Goal: Contribute content: Contribute content

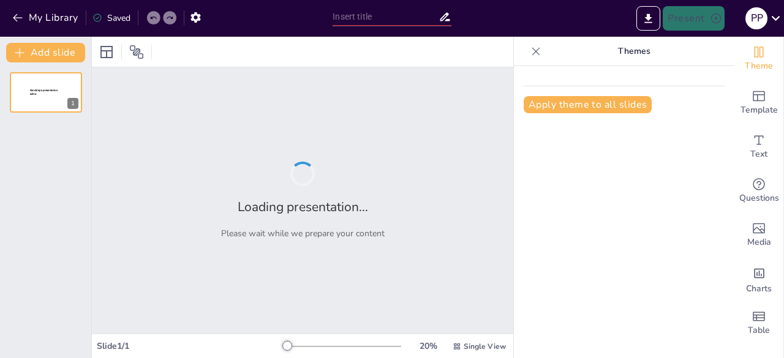
type input "Assessing Staffing Needs in Hospital Pharmacy by Hospital Size"
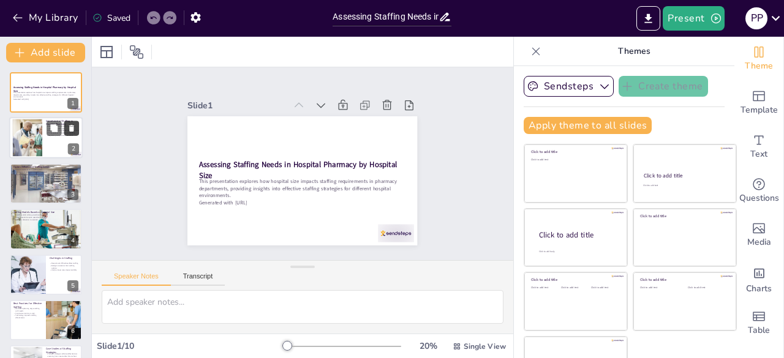
click at [78, 129] on button at bounding box center [71, 128] width 15 height 15
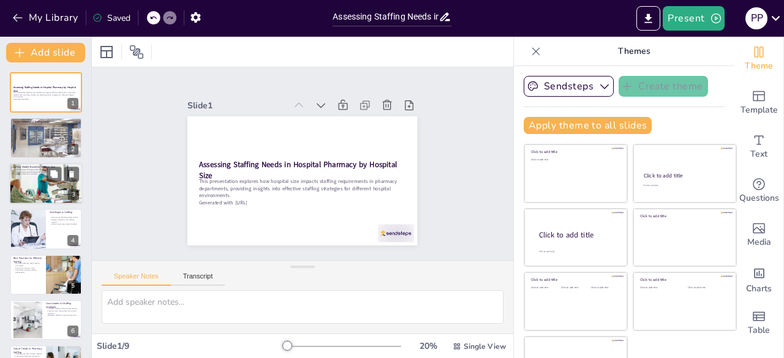
click at [23, 185] on div at bounding box center [45, 184] width 73 height 42
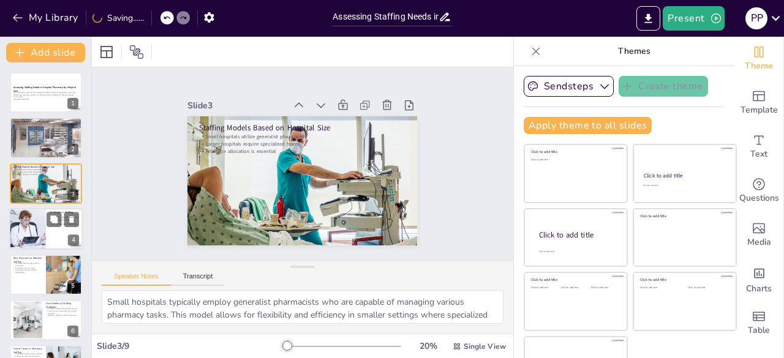
click at [61, 222] on button at bounding box center [54, 219] width 15 height 15
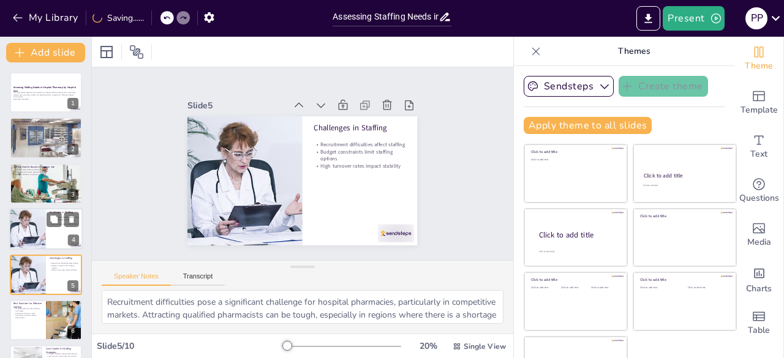
scroll to position [64, 0]
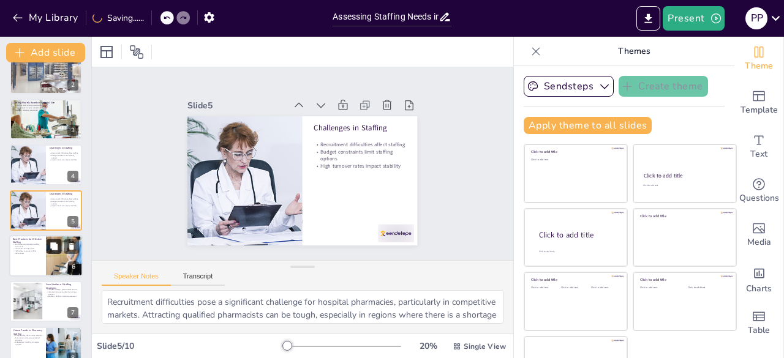
click at [54, 248] on icon at bounding box center [53, 245] width 7 height 7
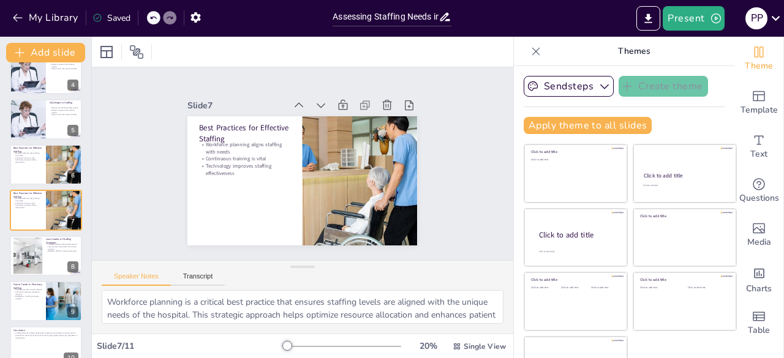
scroll to position [34, 0]
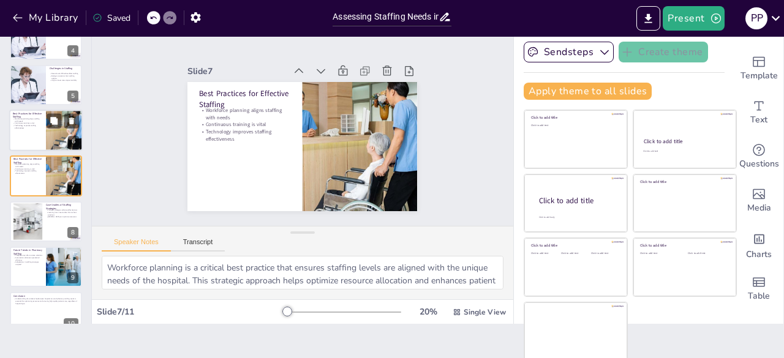
click at [53, 144] on div at bounding box center [64, 131] width 79 height 42
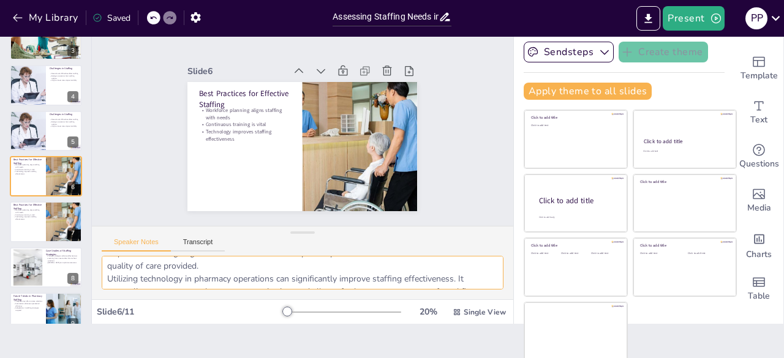
scroll to position [0, 0]
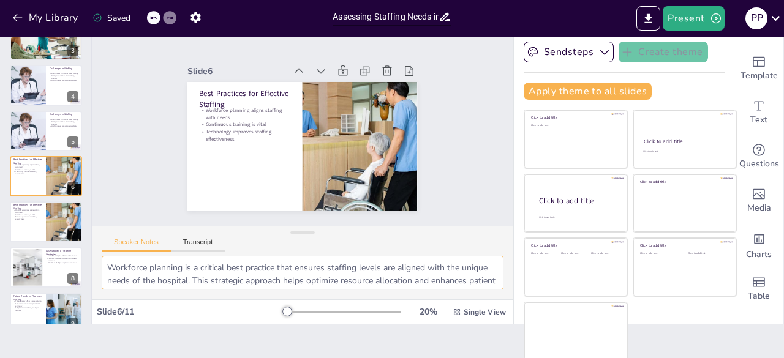
drag, startPoint x: 348, startPoint y: 282, endPoint x: 426, endPoint y: 246, distance: 86.6
click at [426, 246] on div "Speaker Notes Transcript Workforce planning is a critical best practice that en…" at bounding box center [302, 262] width 421 height 73
click at [31, 211] on p "Workforce planning aligns staffing with needs" at bounding box center [27, 211] width 29 height 4
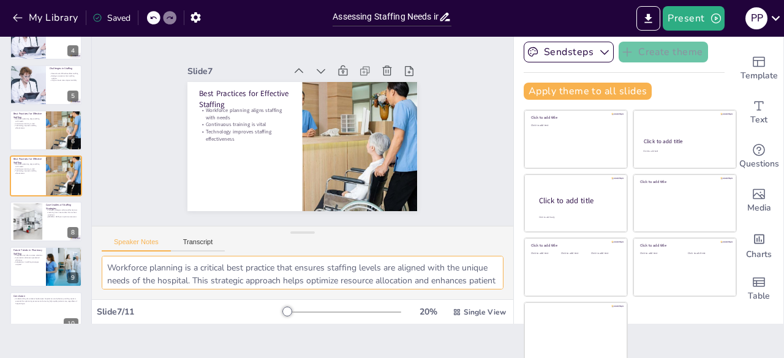
click at [420, 271] on textarea "Workforce planning is a critical best practice that ensures staffing levels are…" at bounding box center [303, 273] width 402 height 34
click at [45, 215] on div at bounding box center [45, 222] width 73 height 42
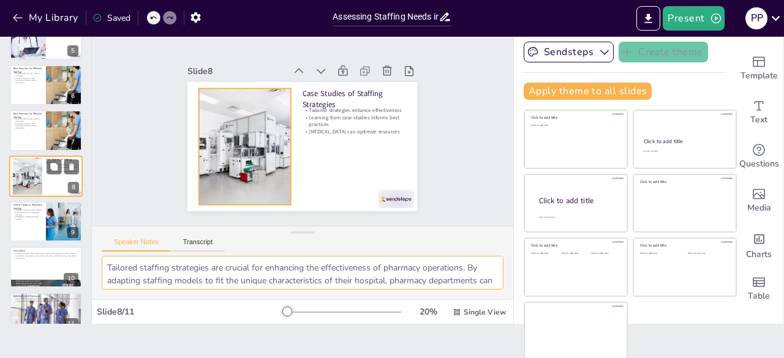
click at [29, 170] on div at bounding box center [27, 175] width 50 height 37
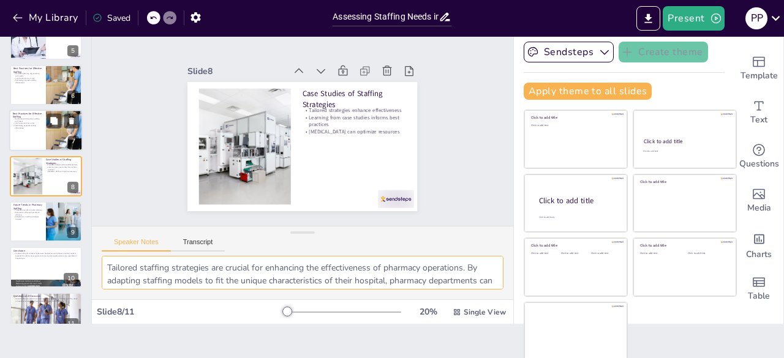
click at [37, 127] on p "Technology improves staffing effectiveness" at bounding box center [27, 127] width 29 height 4
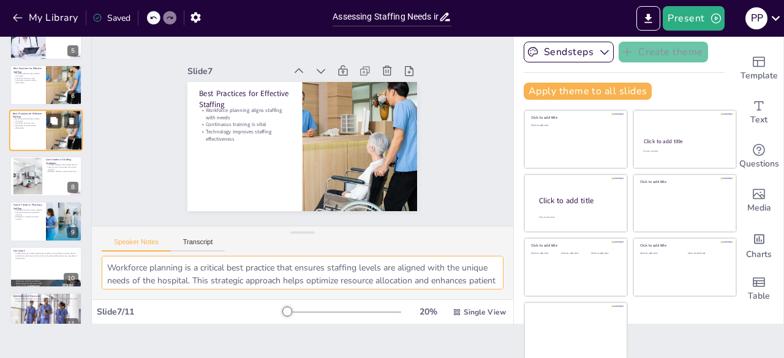
scroll to position [156, 0]
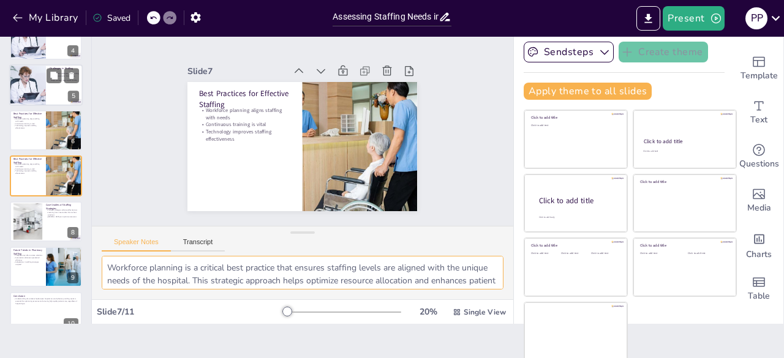
click at [59, 90] on div at bounding box center [45, 85] width 73 height 42
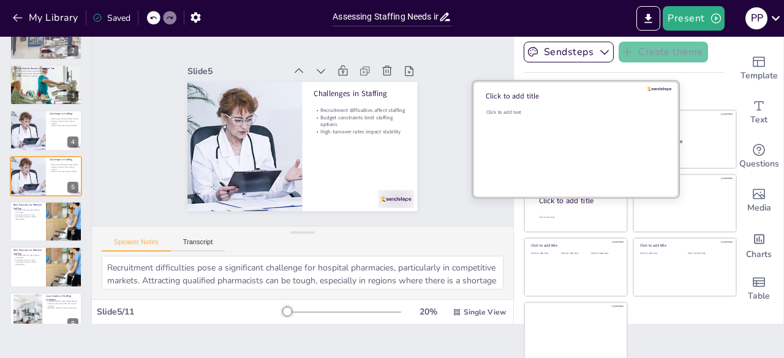
click at [524, 124] on div "Click to add text" at bounding box center [573, 147] width 175 height 76
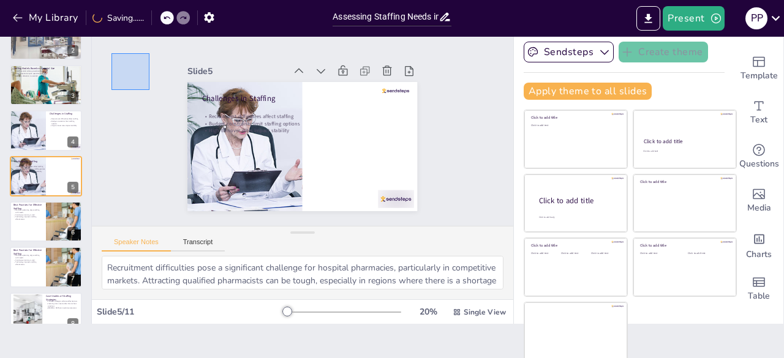
drag, startPoint x: 111, startPoint y: 53, endPoint x: 147, endPoint y: 94, distance: 54.3
click at [147, 94] on div "Slide 1 Assessing Staffing Needs in Hospital Pharmacy by Hospital Size This pre…" at bounding box center [302, 129] width 421 height 193
click at [153, 94] on div "Slide 1 Assessing Staffing Needs in Hospital Pharmacy by Hospital Size This pre…" at bounding box center [302, 129] width 298 height 163
click at [168, 18] on icon at bounding box center [166, 17] width 7 height 7
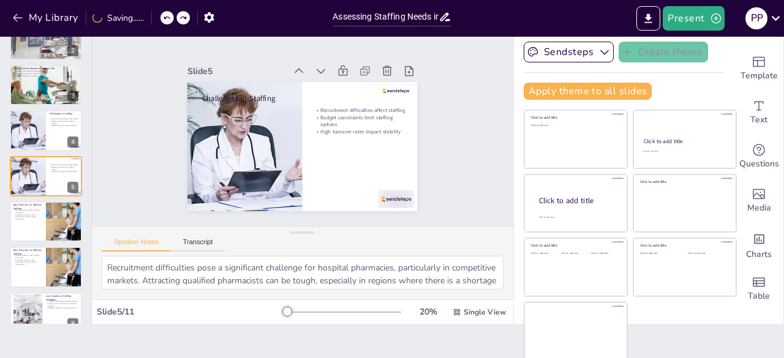
click at [168, 18] on icon at bounding box center [166, 17] width 7 height 7
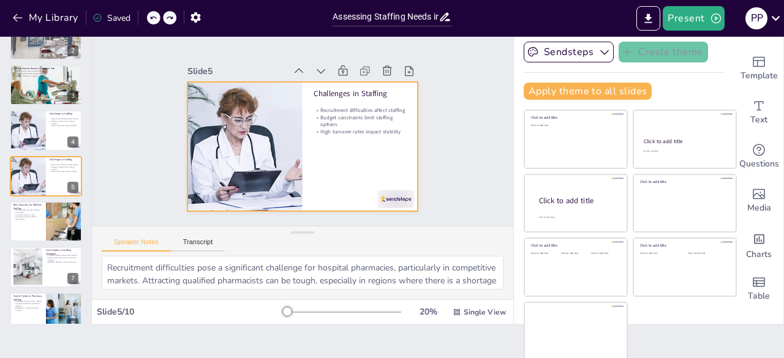
scroll to position [0, 0]
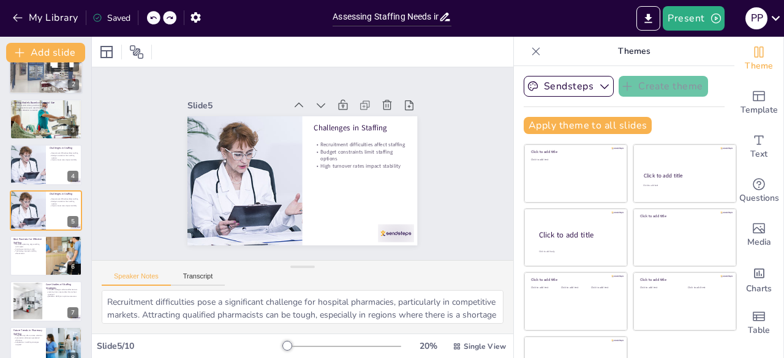
click at [52, 92] on div at bounding box center [45, 74] width 73 height 42
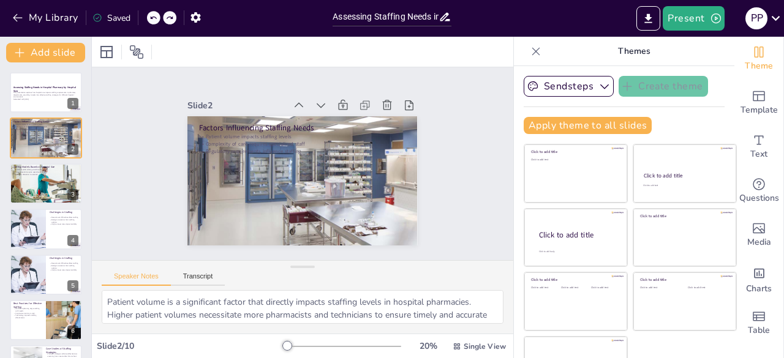
click at [153, 18] on icon at bounding box center [152, 17] width 7 height 7
type textarea "Small hospitals typically employ generalist pharmacists who are capable of mana…"
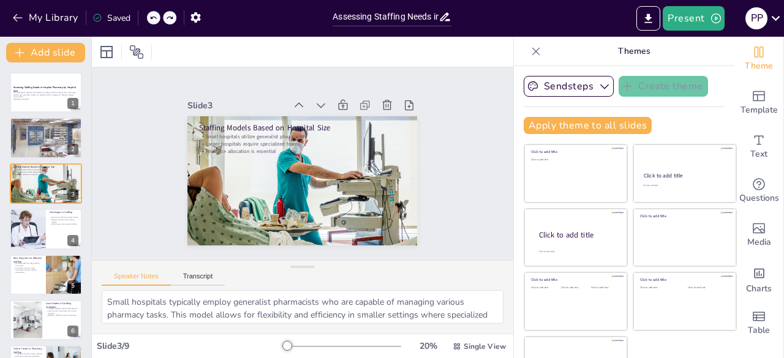
click at [153, 18] on icon at bounding box center [152, 17] width 7 height 7
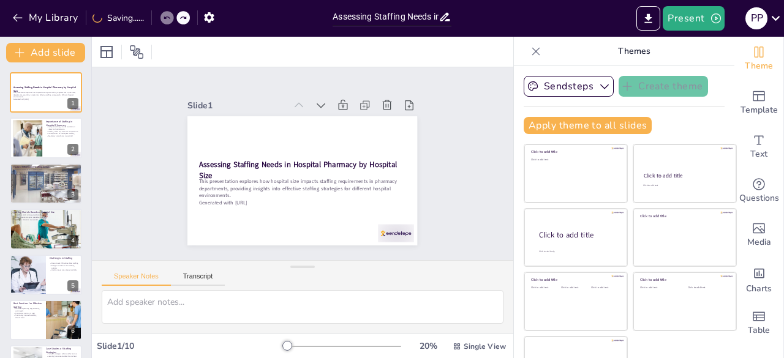
click at [153, 18] on div "My Library Saving......" at bounding box center [110, 17] width 220 height 22
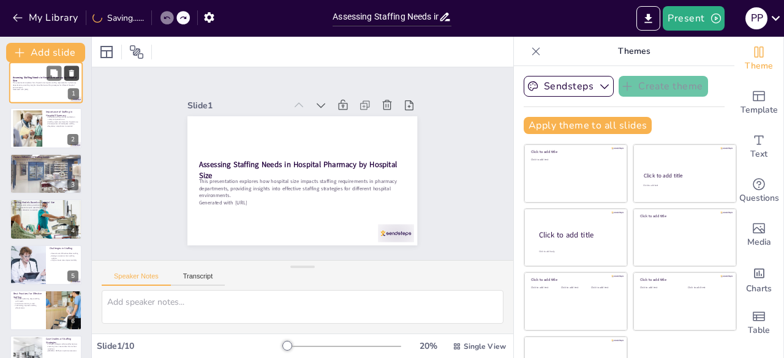
scroll to position [6, 0]
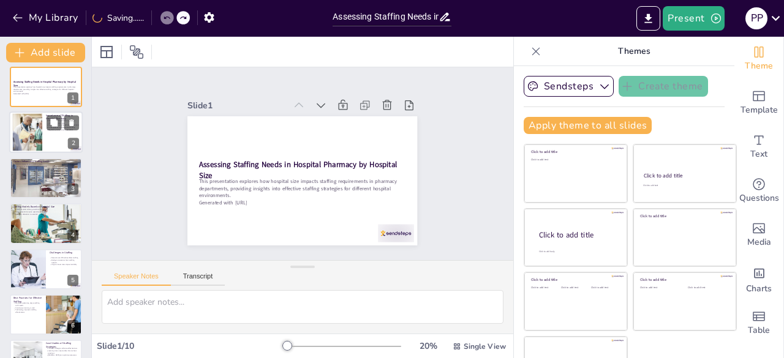
click at [48, 140] on div at bounding box center [45, 133] width 73 height 42
type textarea "Ensuring adequate staffing is essential for maintaining medication safety and p…"
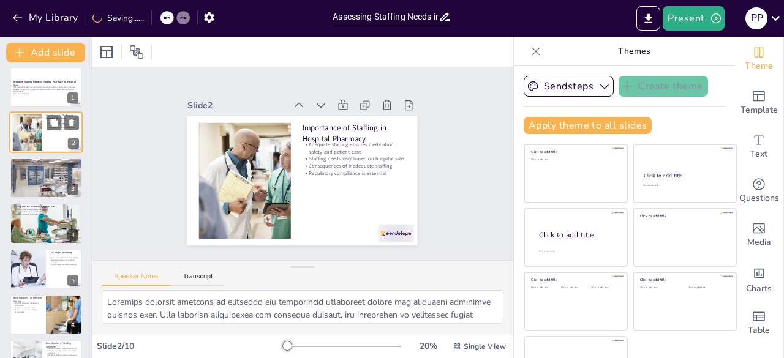
scroll to position [0, 0]
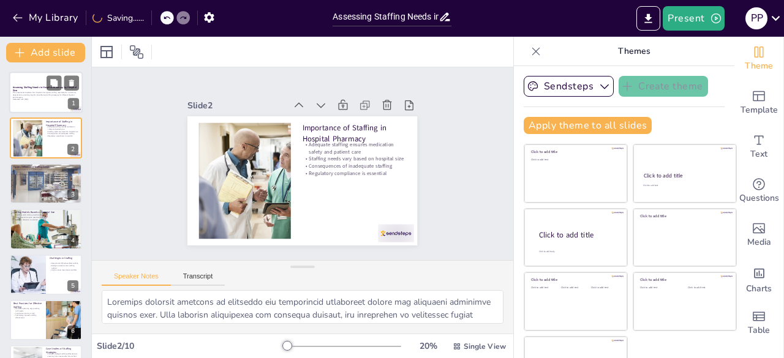
click at [59, 94] on p "This presentation explores how hospital size impacts staffing requirements in p…" at bounding box center [46, 94] width 66 height 7
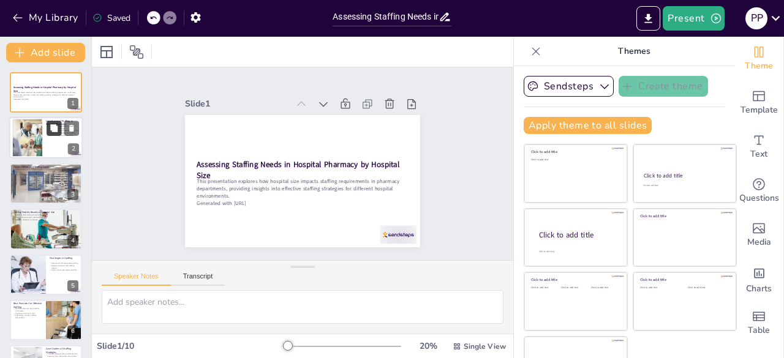
click at [49, 135] on button at bounding box center [54, 128] width 15 height 15
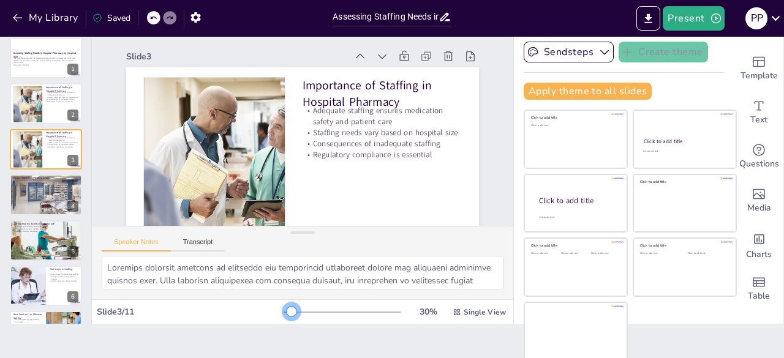
click at [287, 310] on div at bounding box center [292, 312] width 10 height 10
click at [67, 200] on div at bounding box center [45, 195] width 73 height 42
type textarea "Patient volume is a significant factor that directly impacts staffing levels in…"
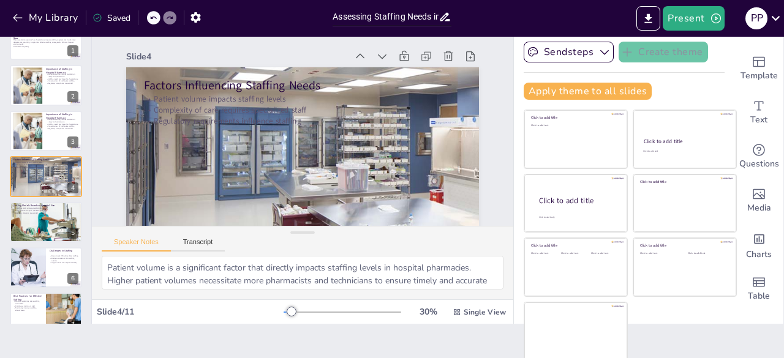
click at [156, 18] on icon at bounding box center [152, 17] width 7 height 7
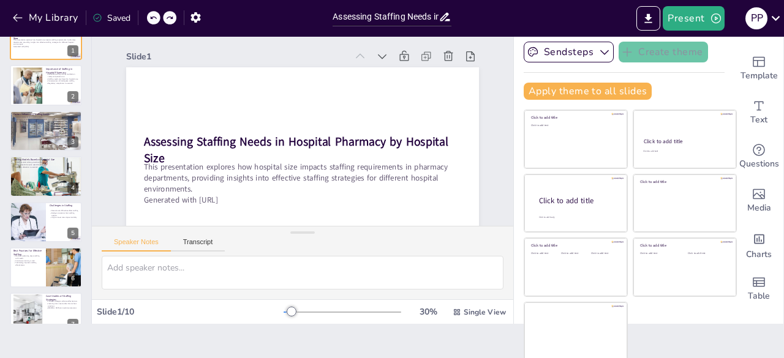
click at [156, 18] on icon at bounding box center [152, 17] width 7 height 7
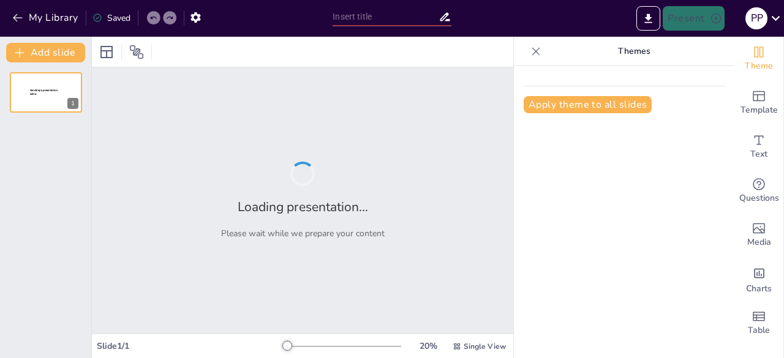
type input "Assessing Staffing Needs in Hospital Pharmacy by Hospital Size"
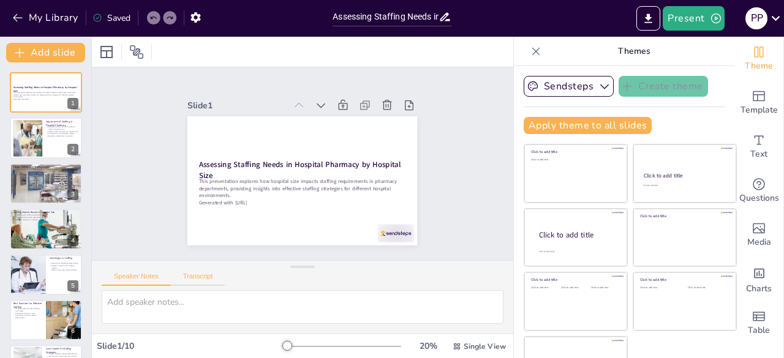
click at [206, 272] on button "Transcript" at bounding box center [198, 278] width 54 height 13
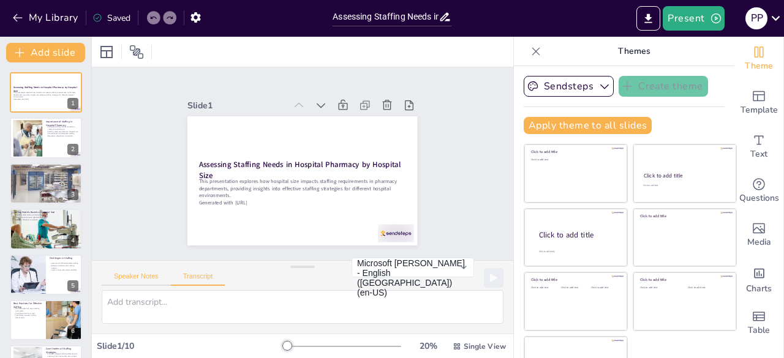
click at [149, 283] on button "Speaker Notes" at bounding box center [136, 278] width 69 height 13
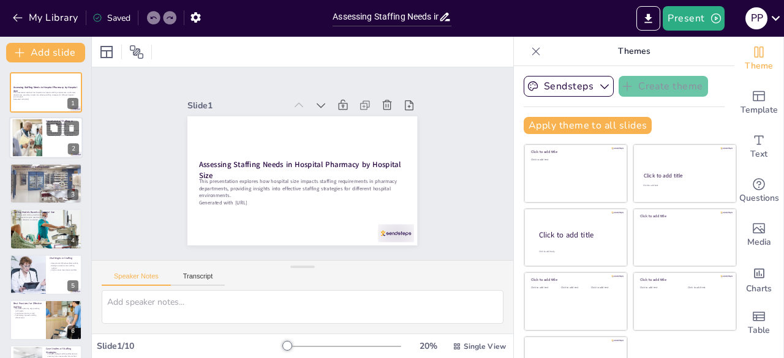
click at [64, 135] on div at bounding box center [63, 128] width 32 height 15
type textarea "Ensuring adequate staffing is essential for maintaining medication safety and p…"
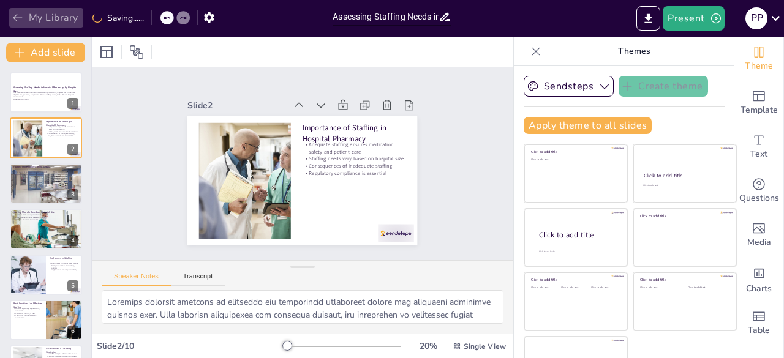
click at [23, 18] on icon "button" at bounding box center [18, 18] width 12 height 12
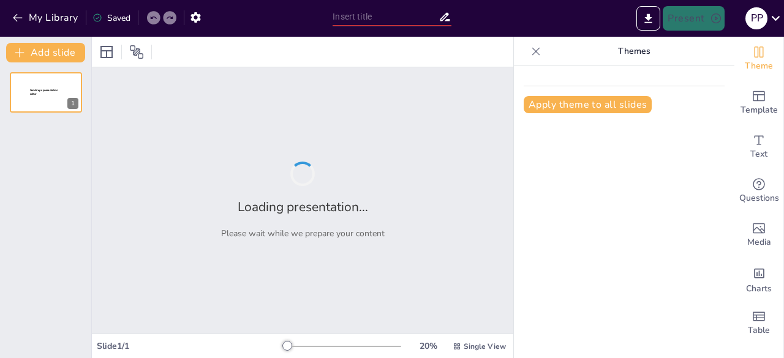
type input "Hospital Size and Its Impact on Pharmacy Staffing Requirements"
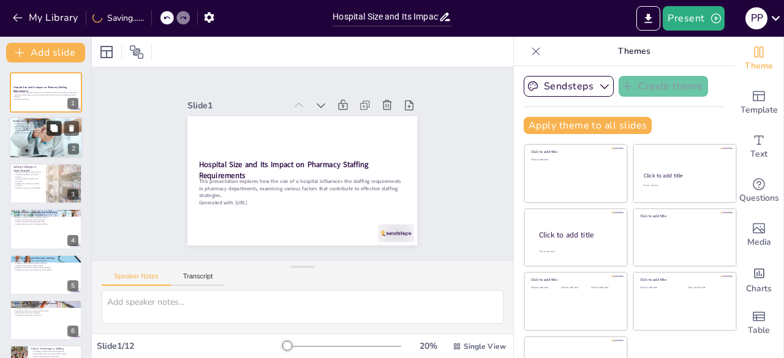
checkbox input "true"
click at [53, 130] on icon at bounding box center [53, 128] width 7 height 7
type textarea "Categorizing hospitals by size helps in identifying their unique staffing needs…"
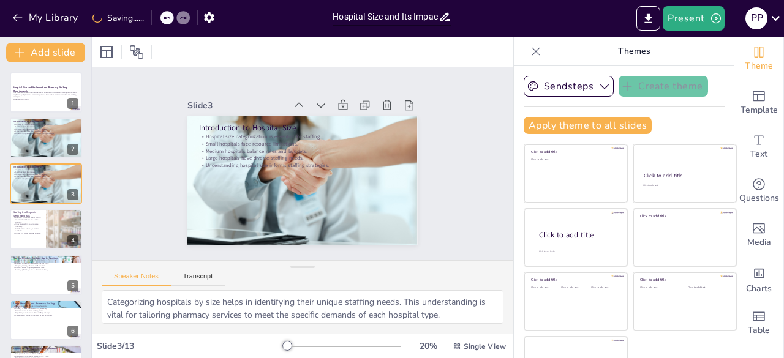
checkbox input "true"
click at [165, 18] on icon at bounding box center [166, 18] width 6 height 3
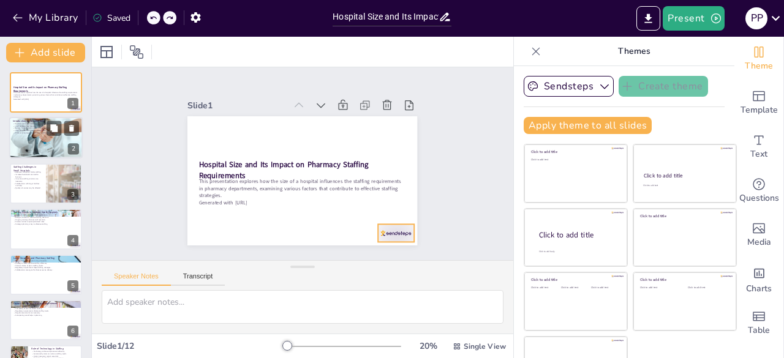
checkbox input "true"
click at [58, 148] on div at bounding box center [45, 138] width 73 height 50
type textarea "Categorizing hospitals by size helps in identifying their unique staffing needs…"
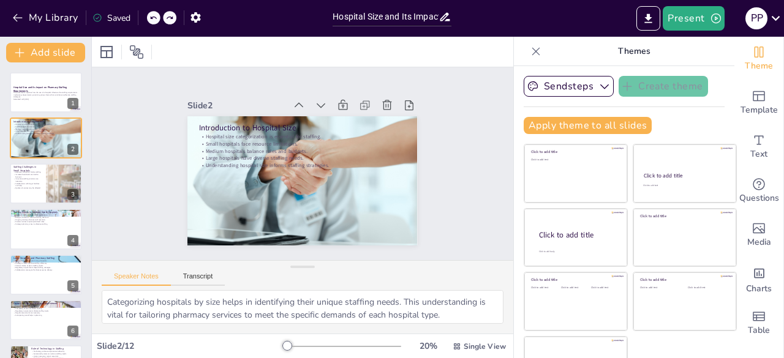
checkbox input "true"
click at [155, 12] on div at bounding box center [153, 17] width 13 height 13
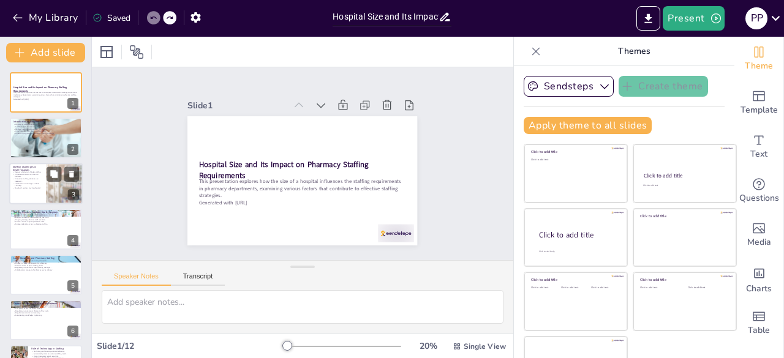
checkbox input "true"
click at [40, 179] on p "Innovative staffing solutions are necessary." at bounding box center [27, 180] width 29 height 4
type textarea "Resource limitations in small hospitals can significantly impact their ability …"
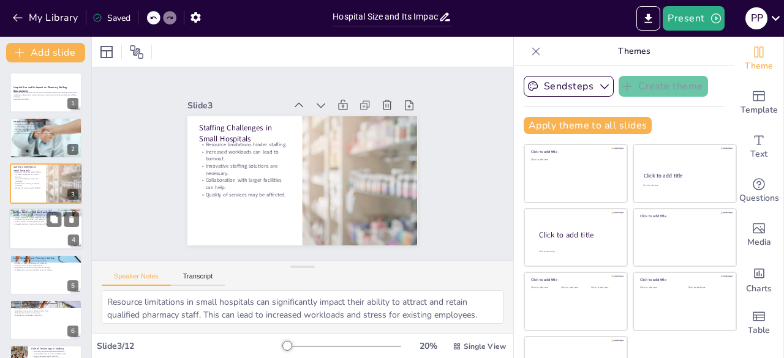
checkbox input "true"
click at [43, 221] on p "Diverse services require specialized roles." at bounding box center [46, 222] width 66 height 2
type textarea "A balanced staffing approach in medium-sized hospitals ensures that both genera…"
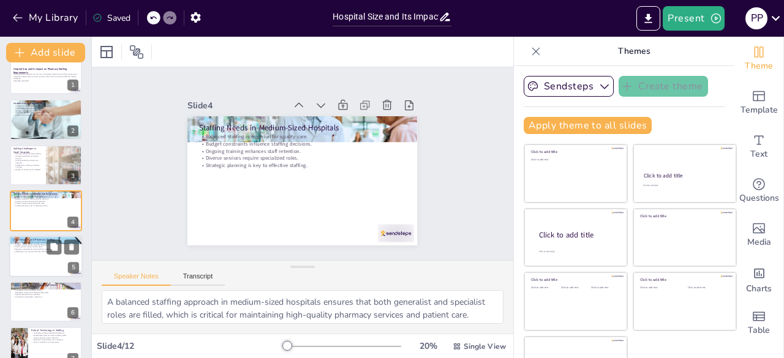
checkbox input "true"
click at [33, 264] on div at bounding box center [45, 257] width 73 height 42
type textarea "The extensive range of pharmacy roles in large hospitals is essential for provi…"
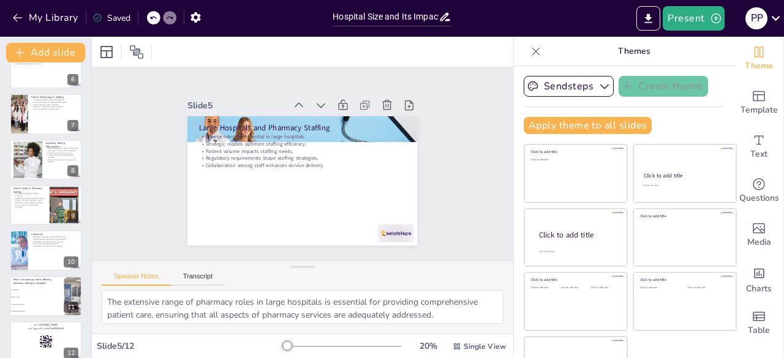
scroll to position [265, 0]
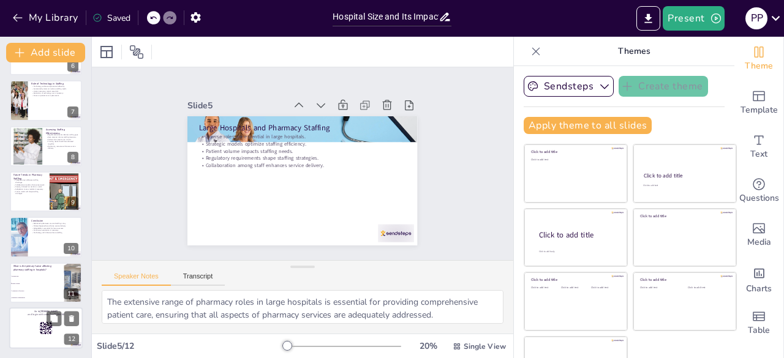
checkbox input "true"
click at [29, 343] on div at bounding box center [45, 328] width 73 height 42
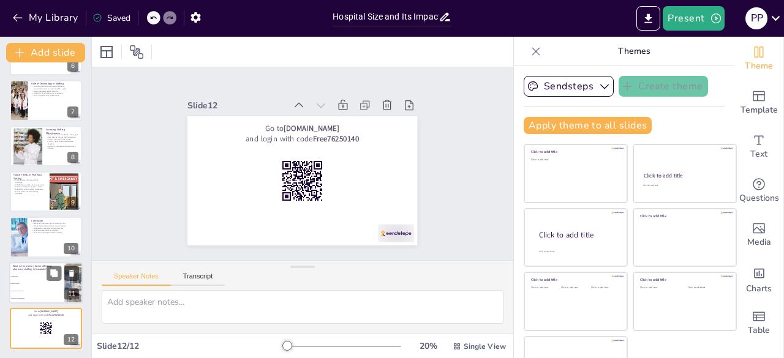
checkbox input "true"
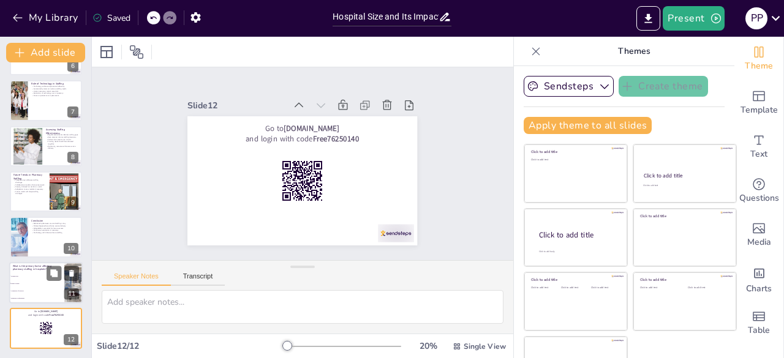
checkbox input "true"
click at [32, 287] on li "Complexity of services" at bounding box center [36, 290] width 55 height 7
type textarea "The correct answer is Patient volume, as discussed in the Factors Influencing S…"
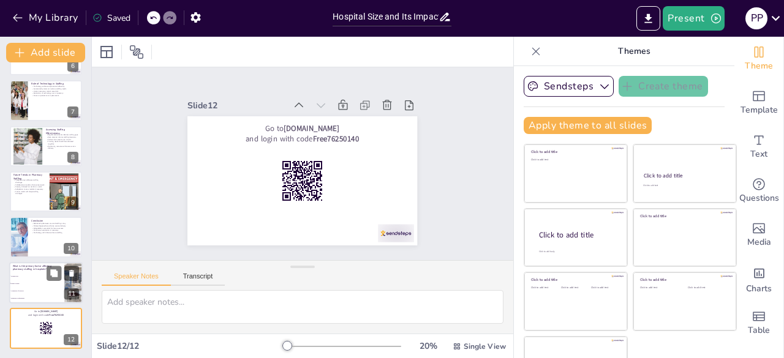
checkbox input "true"
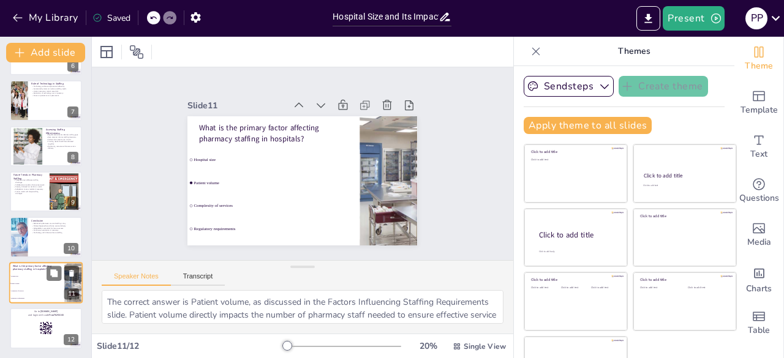
checkbox input "true"
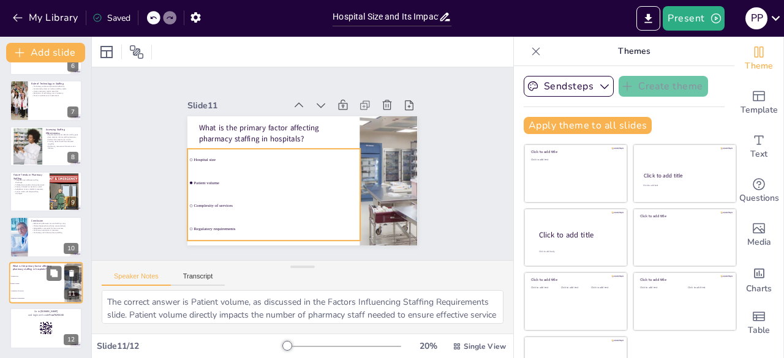
checkbox input "true"
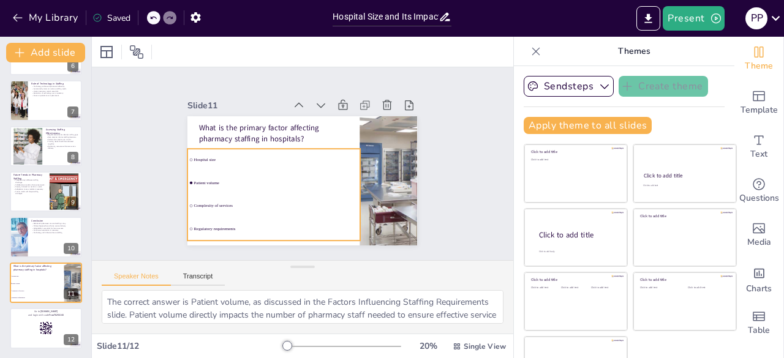
checkbox input "true"
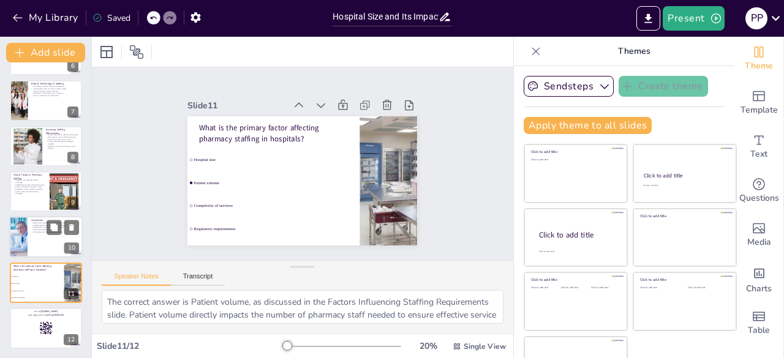
checkbox input "true"
click at [36, 247] on div at bounding box center [45, 238] width 73 height 42
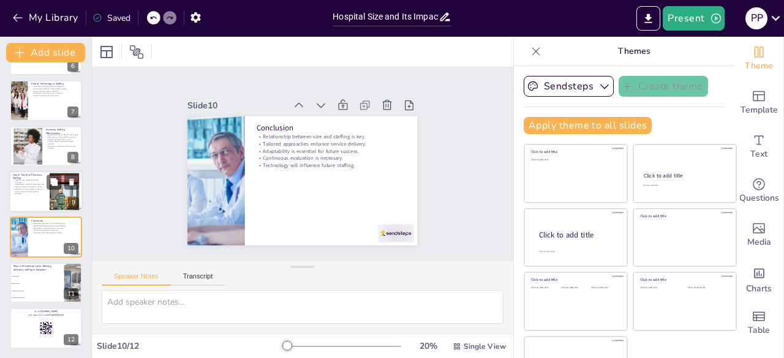
click at [36, 202] on div at bounding box center [45, 192] width 73 height 42
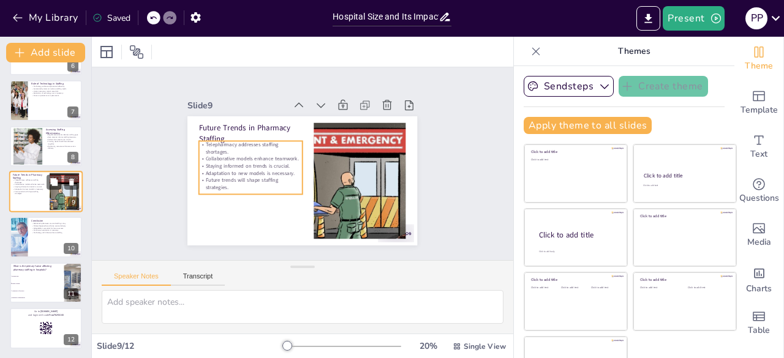
scroll to position [246, 0]
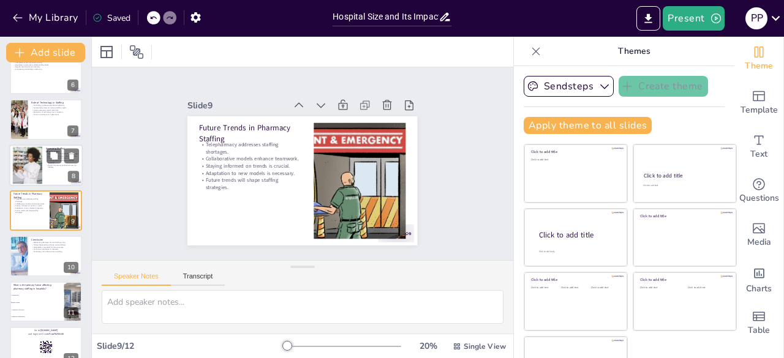
click at [44, 166] on div at bounding box center [45, 165] width 73 height 42
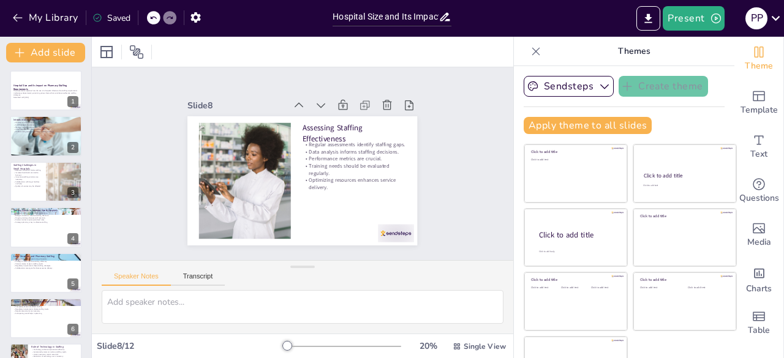
scroll to position [0, 0]
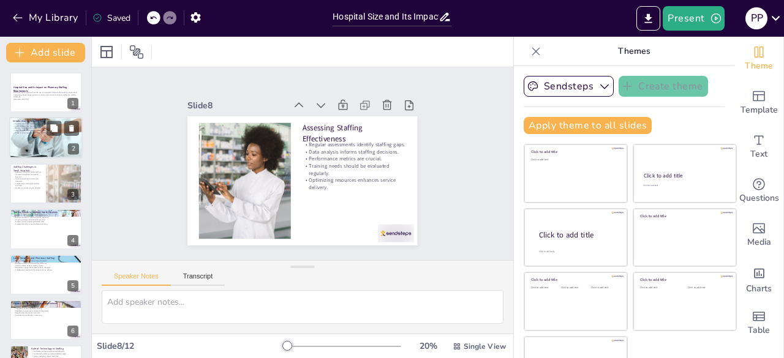
checkbox input "true"
click at [29, 151] on div at bounding box center [45, 138] width 73 height 50
type textarea "Categorizing hospitals by size helps in identifying their unique staffing needs…"
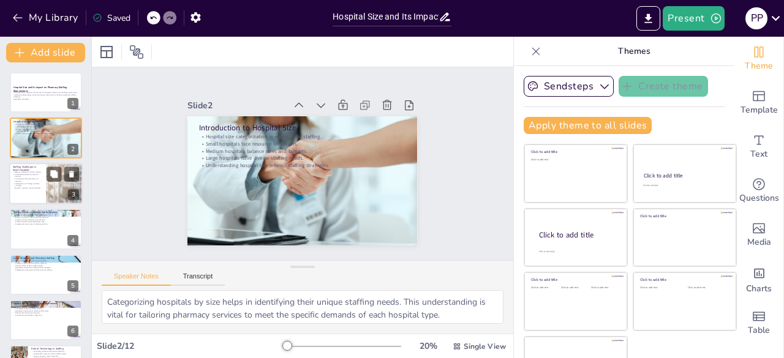
checkbox input "true"
click at [36, 187] on p "Quality of services may be affected." at bounding box center [27, 188] width 29 height 2
type textarea "Resource limitations in small hospitals can significantly impact their ability …"
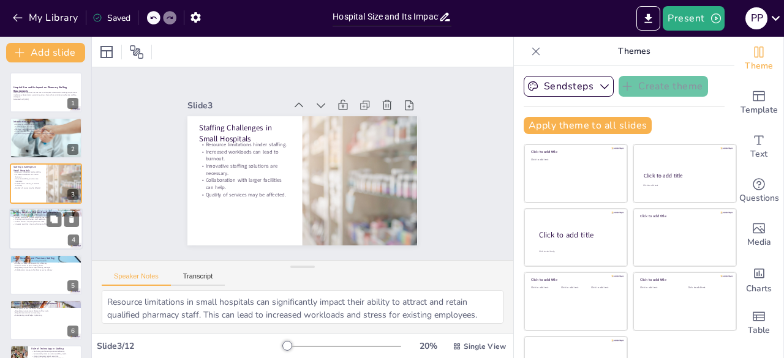
checkbox input "true"
click at [31, 221] on p "Diverse services require specialized roles." at bounding box center [46, 222] width 66 height 2
type textarea "A balanced staffing approach in medium-sized hospitals ensures that both genera…"
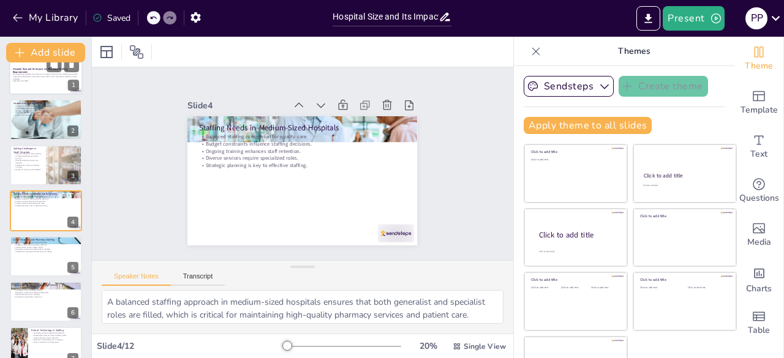
checkbox input "true"
click at [49, 77] on p "This presentation explores how the size of a hospital influences the staffing r…" at bounding box center [46, 76] width 66 height 7
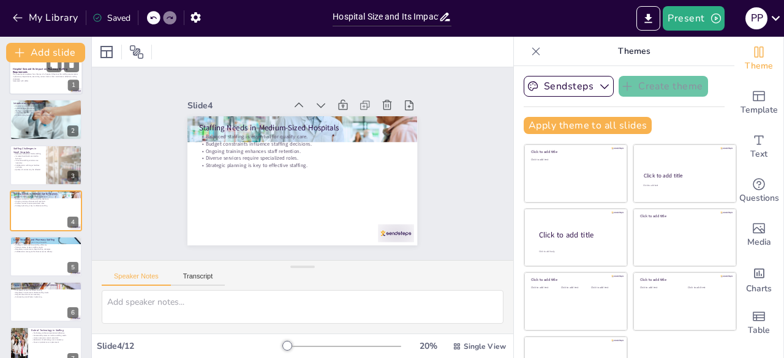
scroll to position [0, 0]
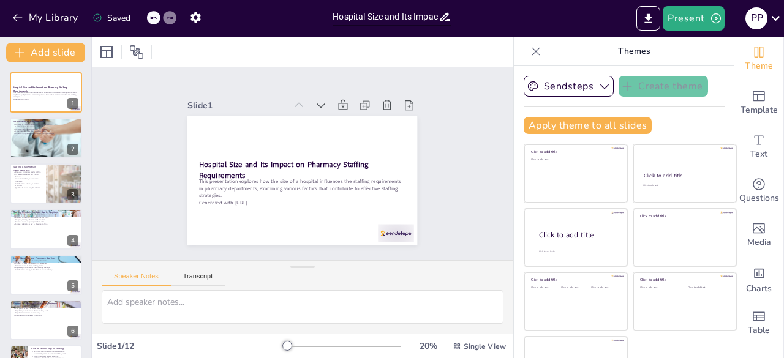
checkbox input "true"
